Goal: Transaction & Acquisition: Book appointment/travel/reservation

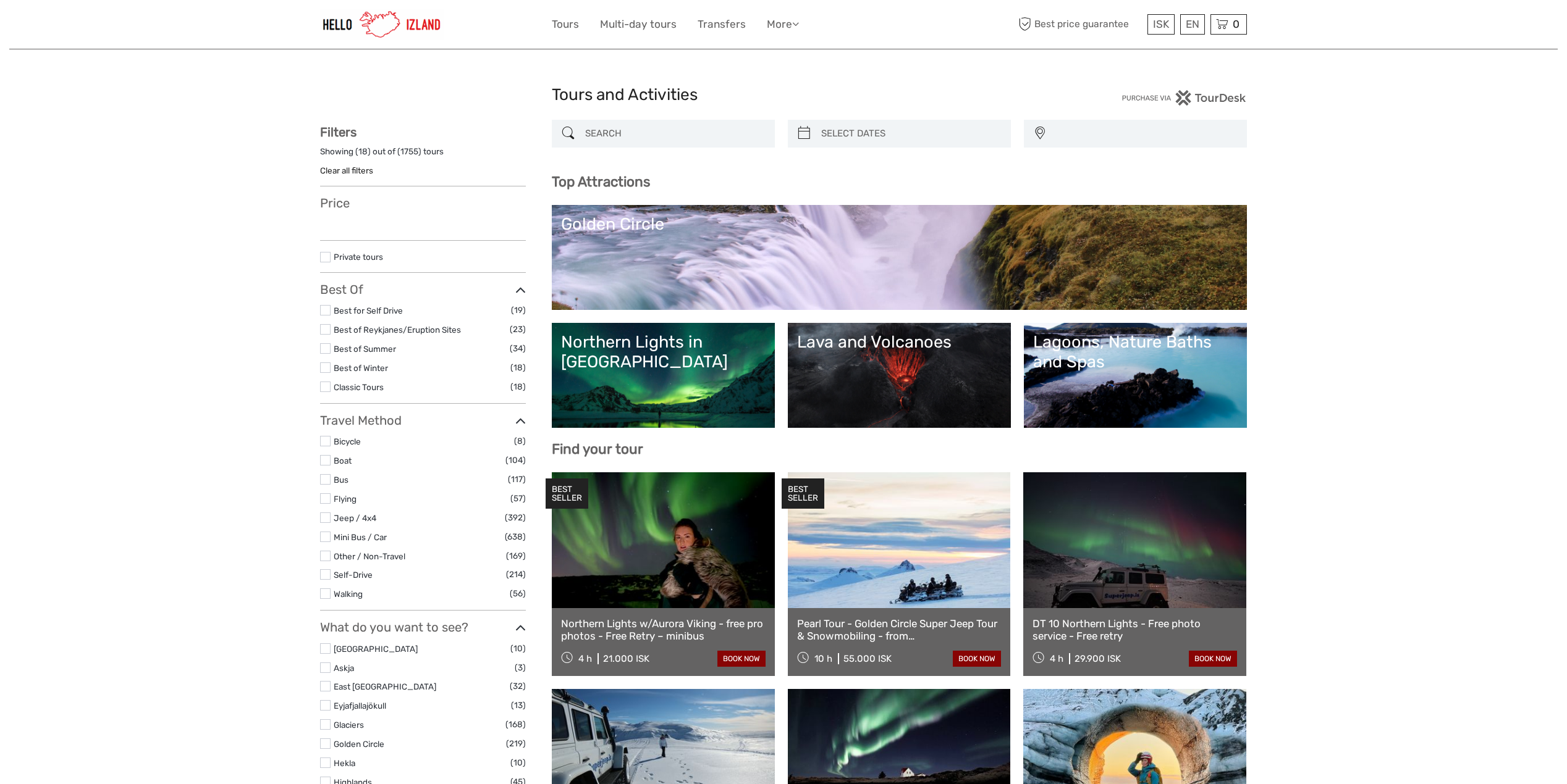
select select
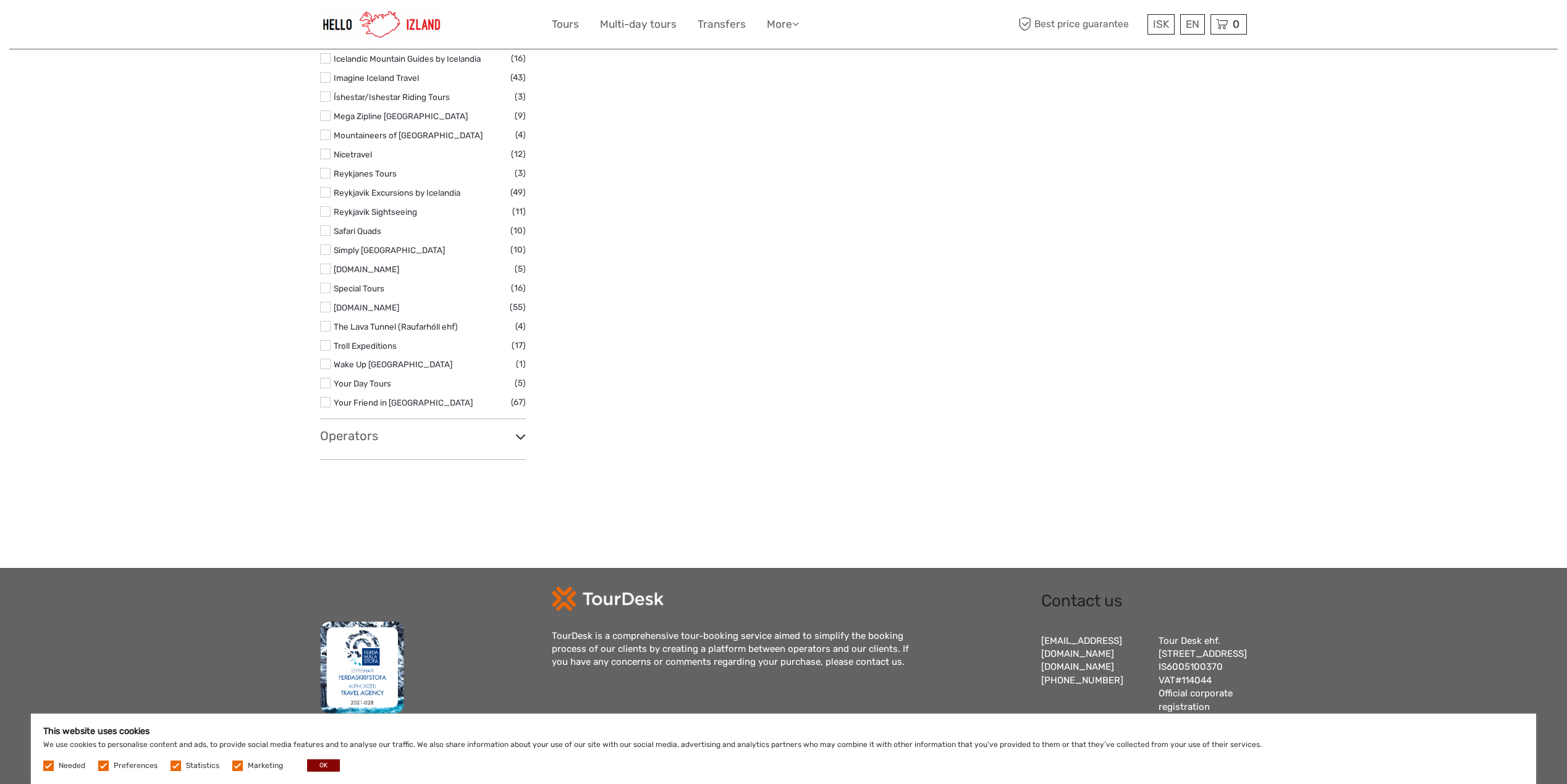
scroll to position [1921, 0]
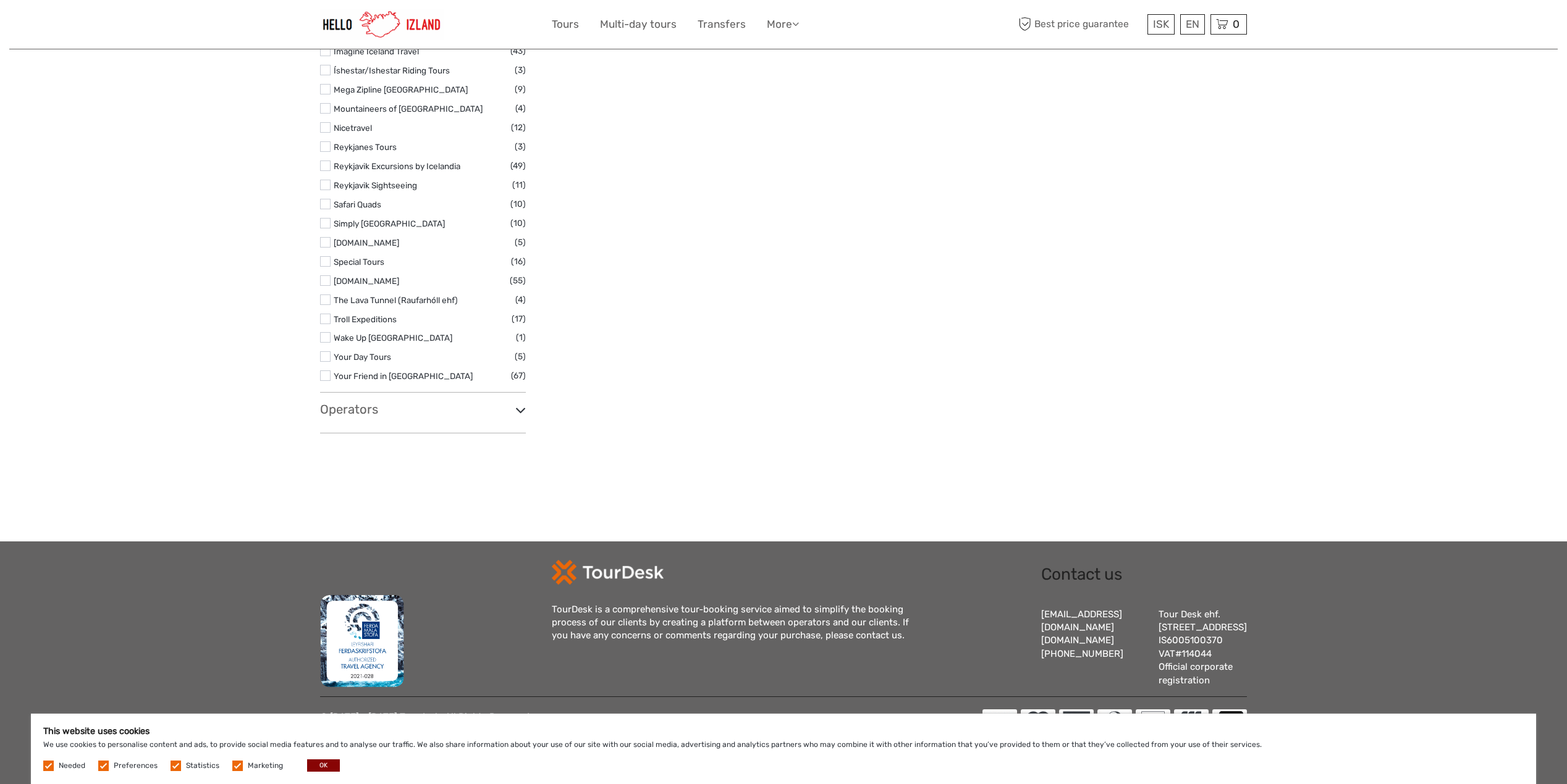
click at [521, 402] on icon at bounding box center [521, 410] width 11 height 17
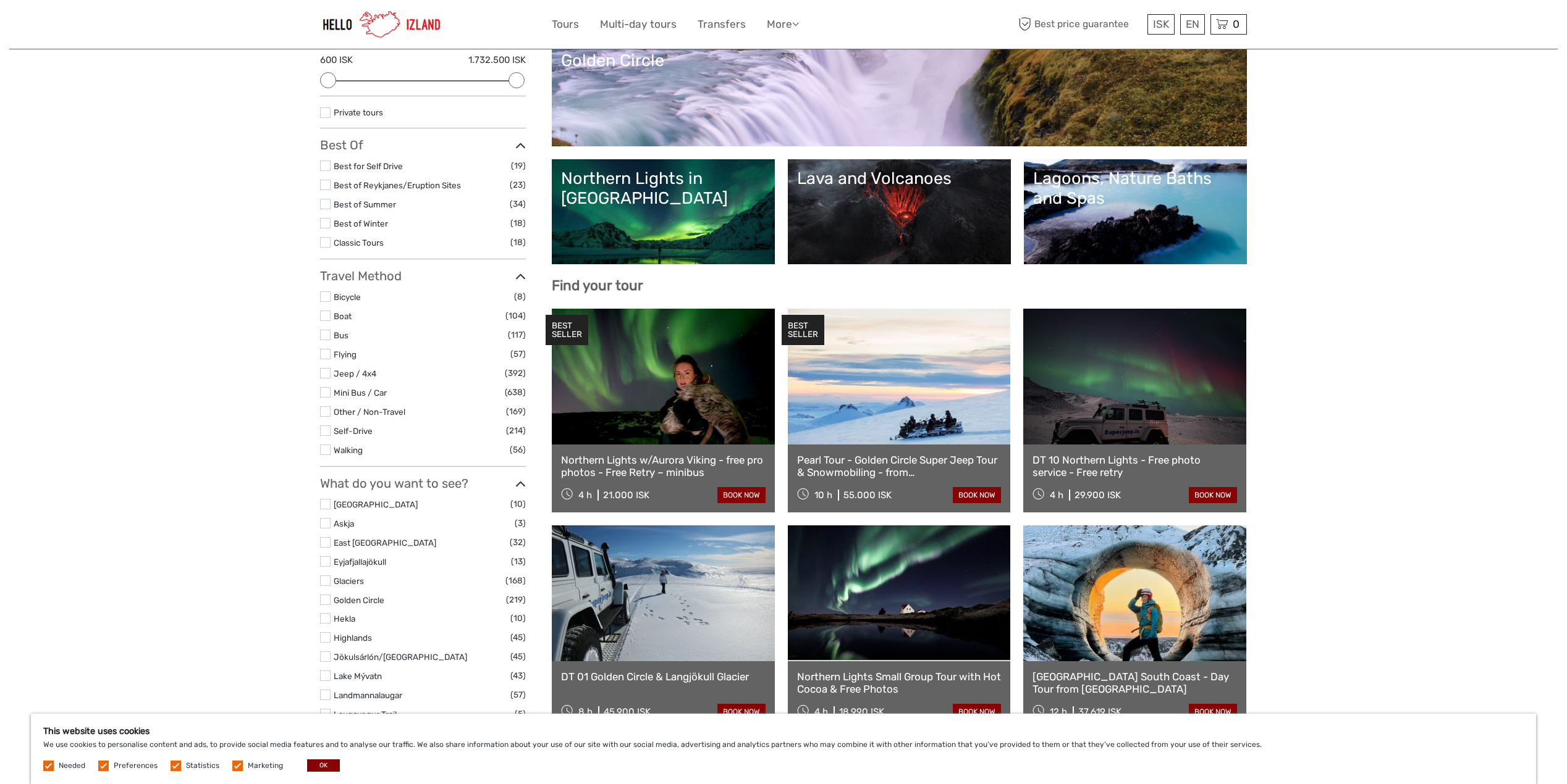
scroll to position [0, 0]
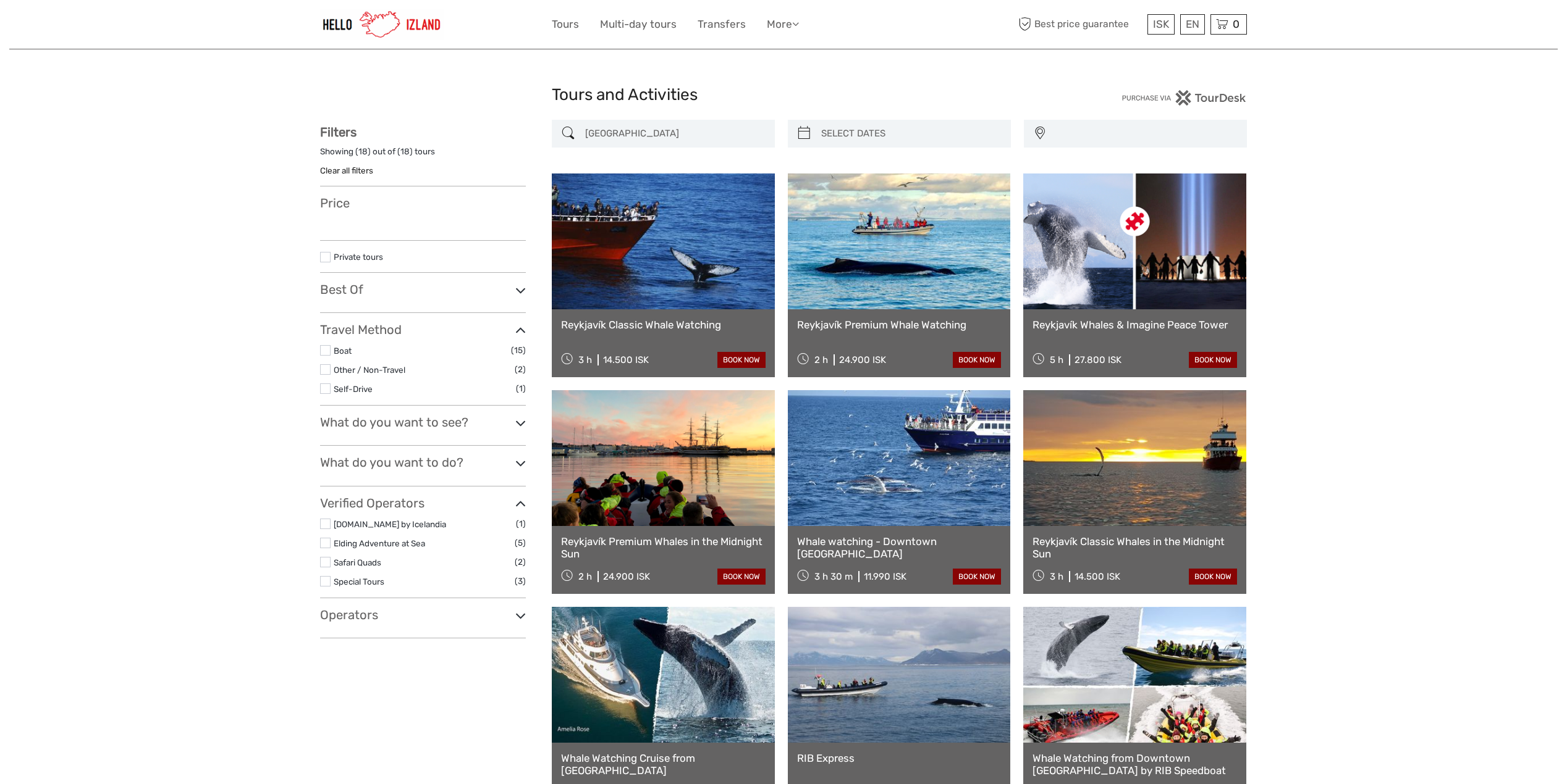
select select
